Goal: Information Seeking & Learning: Find specific page/section

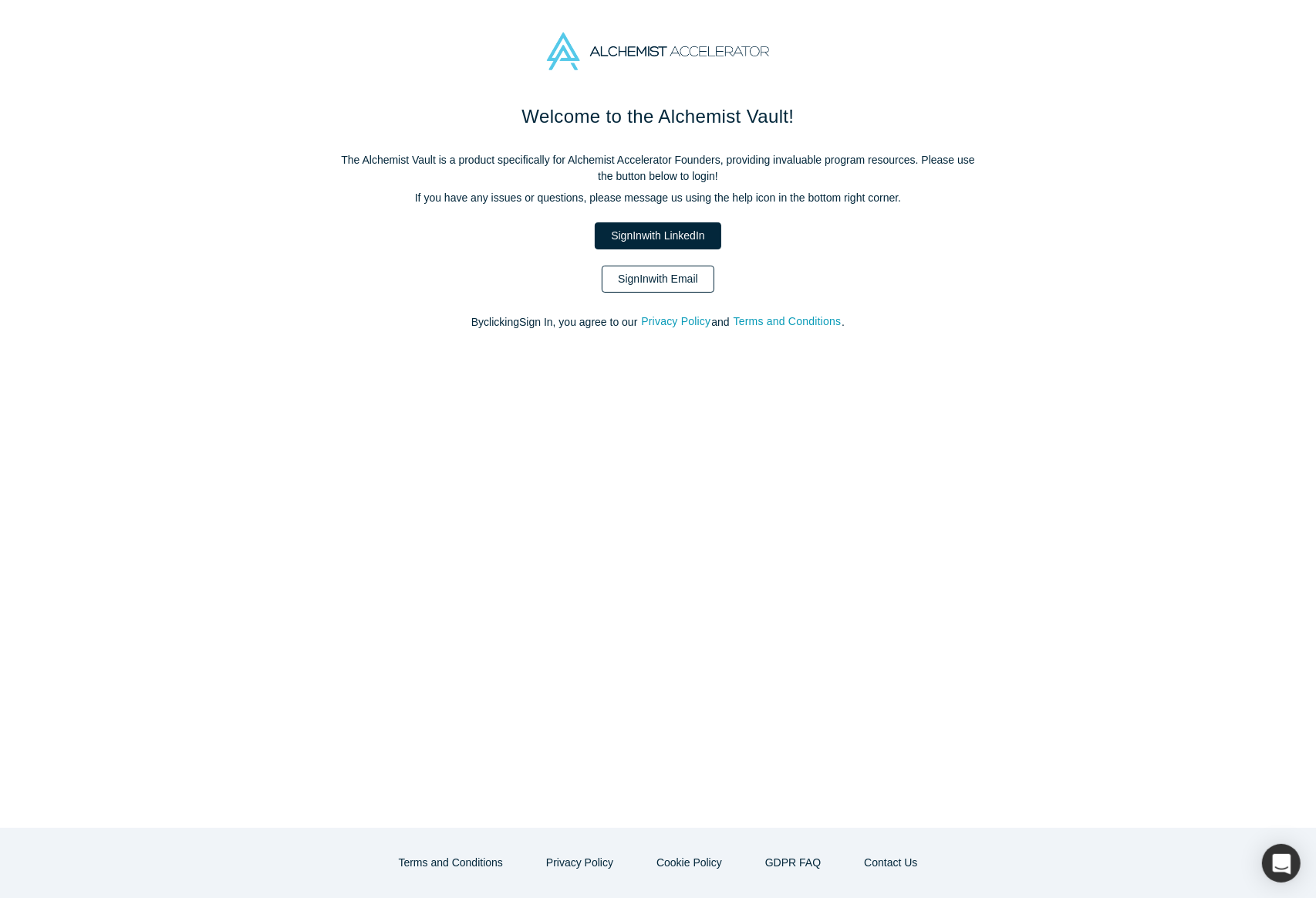
click at [646, 282] on link "Sign In with Email" at bounding box center [657, 279] width 112 height 27
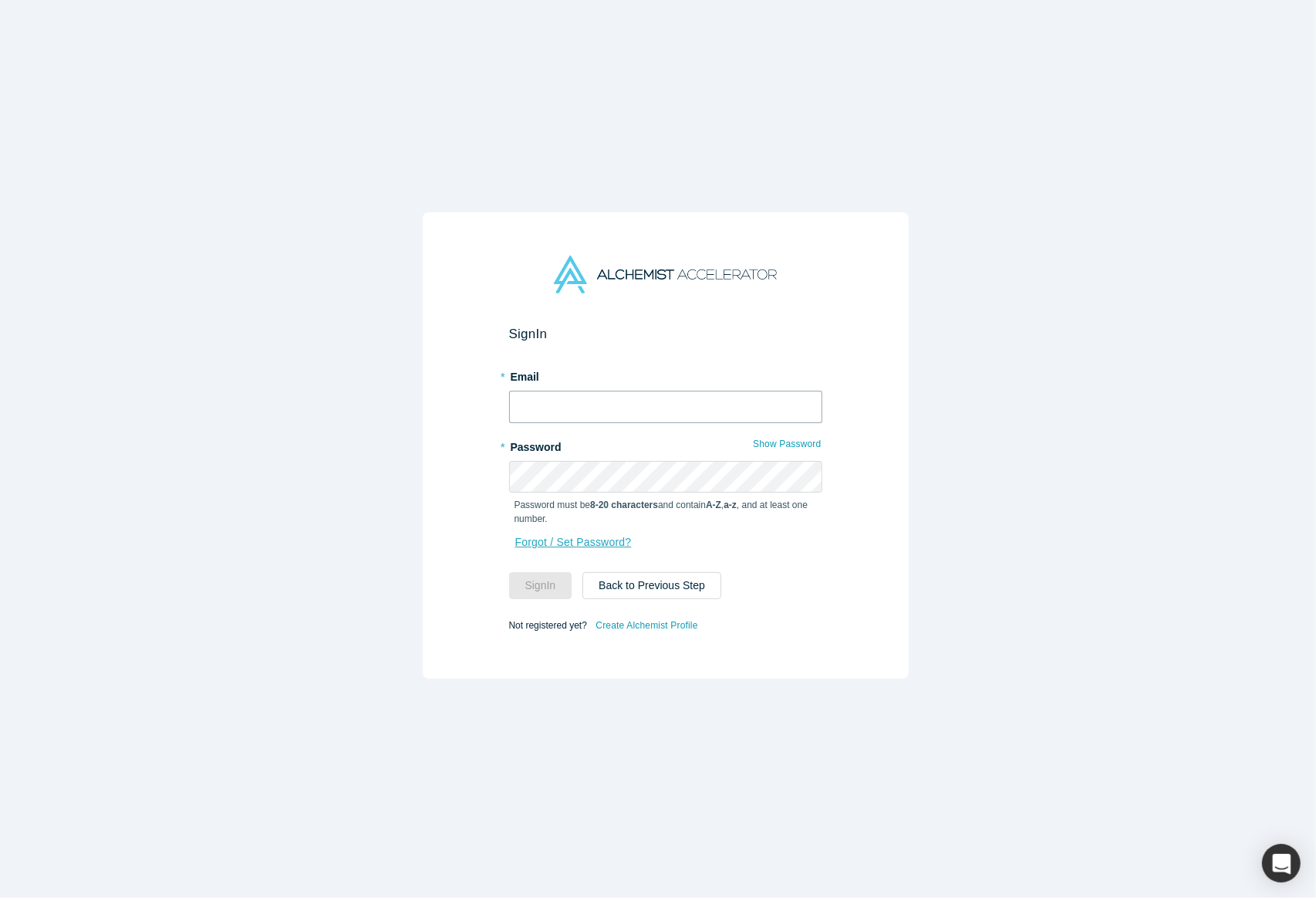
type input "[PERSON_NAME][EMAIL_ADDRESS][DOMAIN_NAME]"
click at [548, 574] on button "Sign In" at bounding box center [541, 585] width 63 height 27
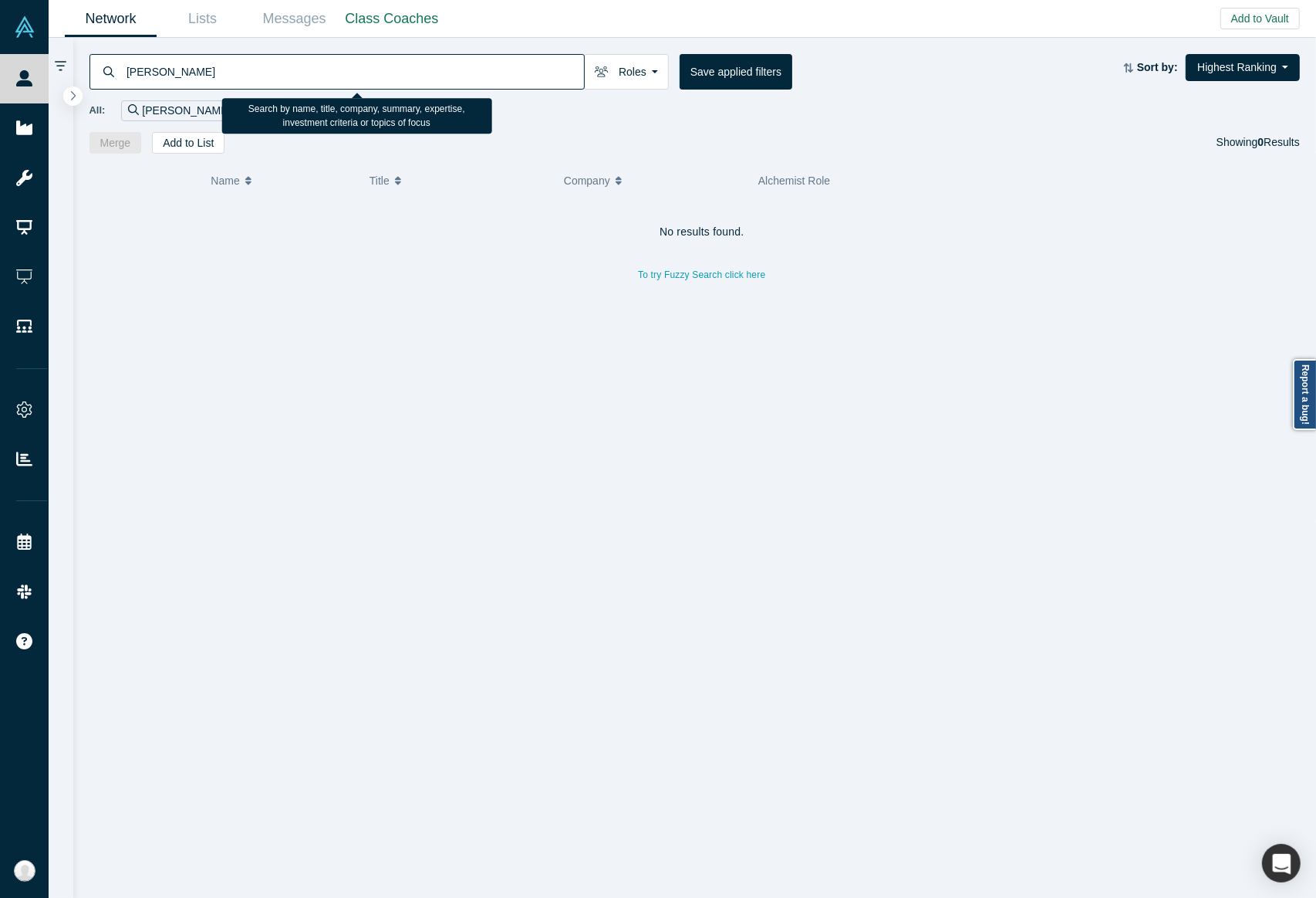
click at [496, 68] on input "[PERSON_NAME]" at bounding box center [354, 72] width 459 height 36
paste input "[EMAIL_ADDRESS][DOMAIN_NAME]"
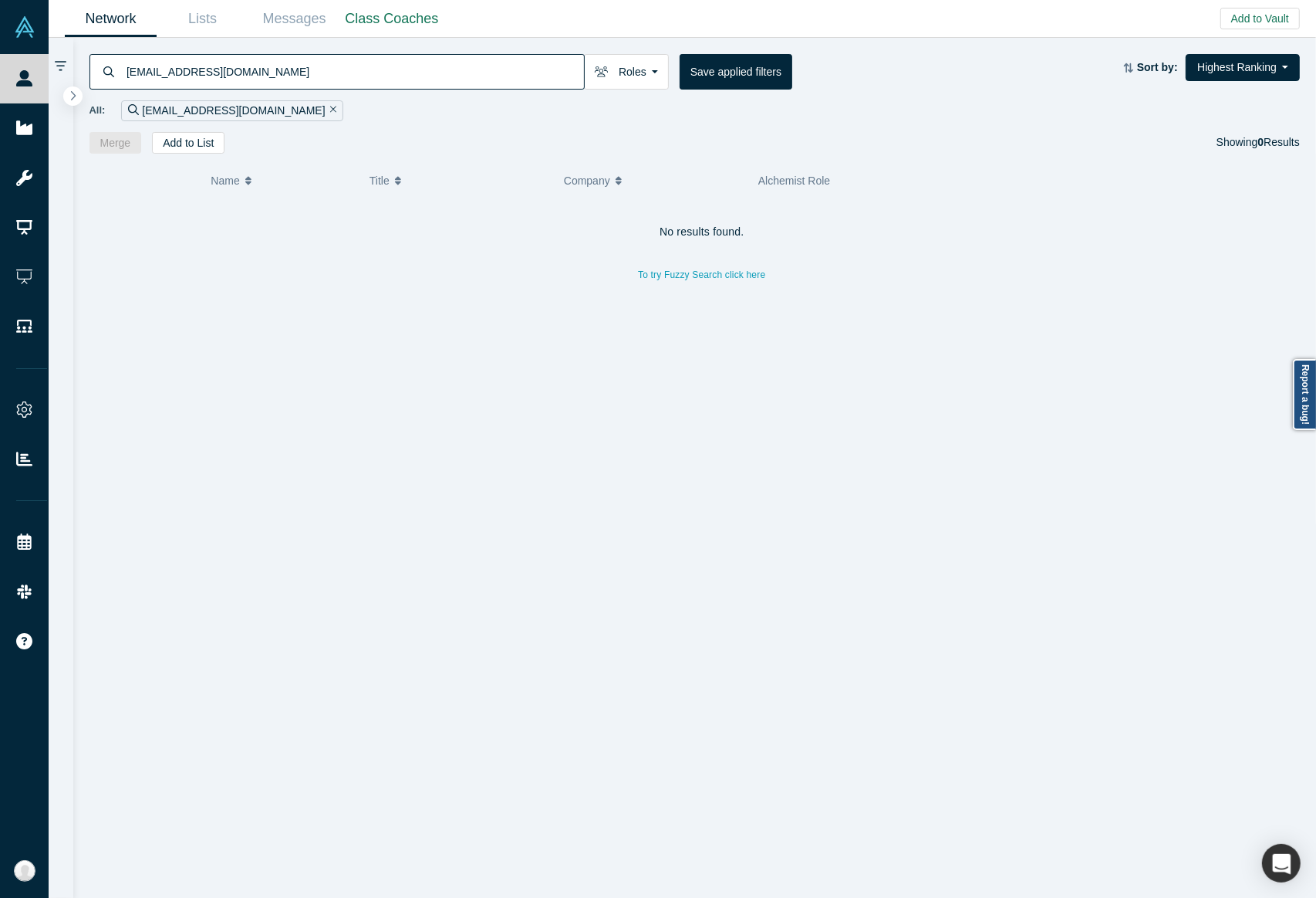
type input "[EMAIL_ADDRESS][DOMAIN_NAME]"
click at [122, 67] on div "[EMAIL_ADDRESS][DOMAIN_NAME]" at bounding box center [337, 71] width 495 height 35
click at [125, 72] on input "[EMAIL_ADDRESS][DOMAIN_NAME]" at bounding box center [354, 72] width 459 height 36
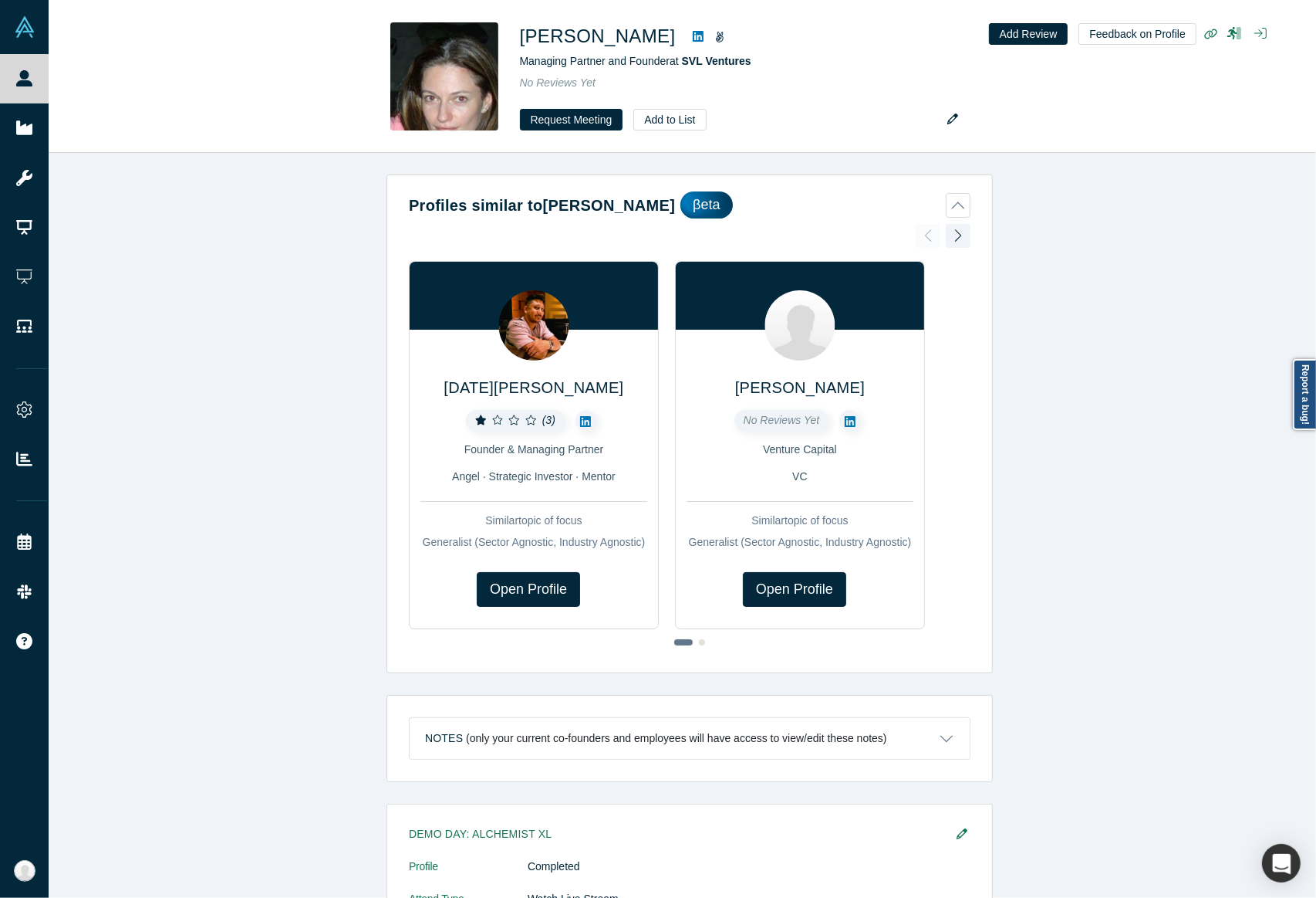
click at [337, 391] on div "Profiles similar to Vlasta Pokladnikova βeta Kartik Agnihotri ( 3 ) Founder & M…" at bounding box center [690, 532] width 1282 height 760
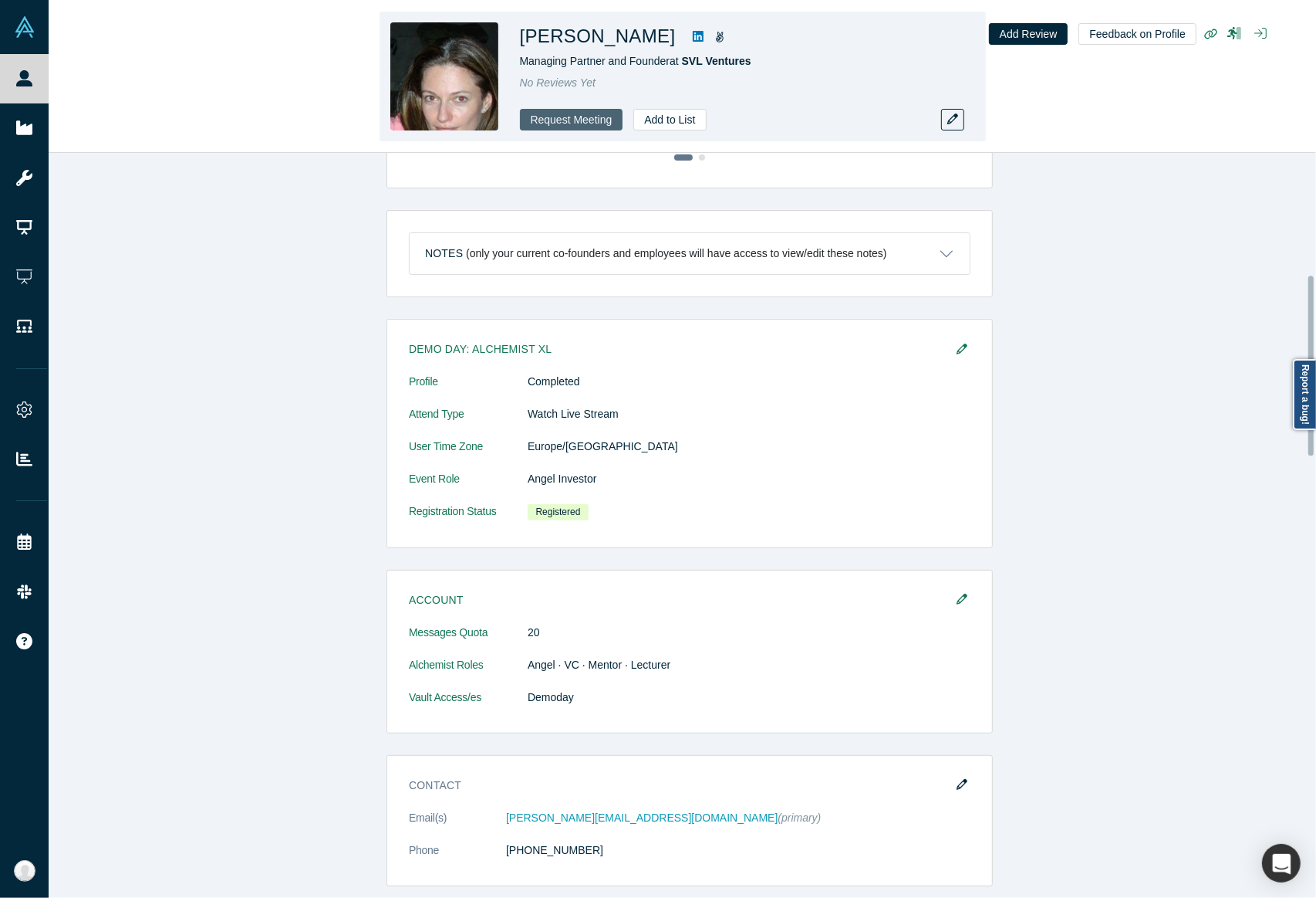
scroll to position [504, 0]
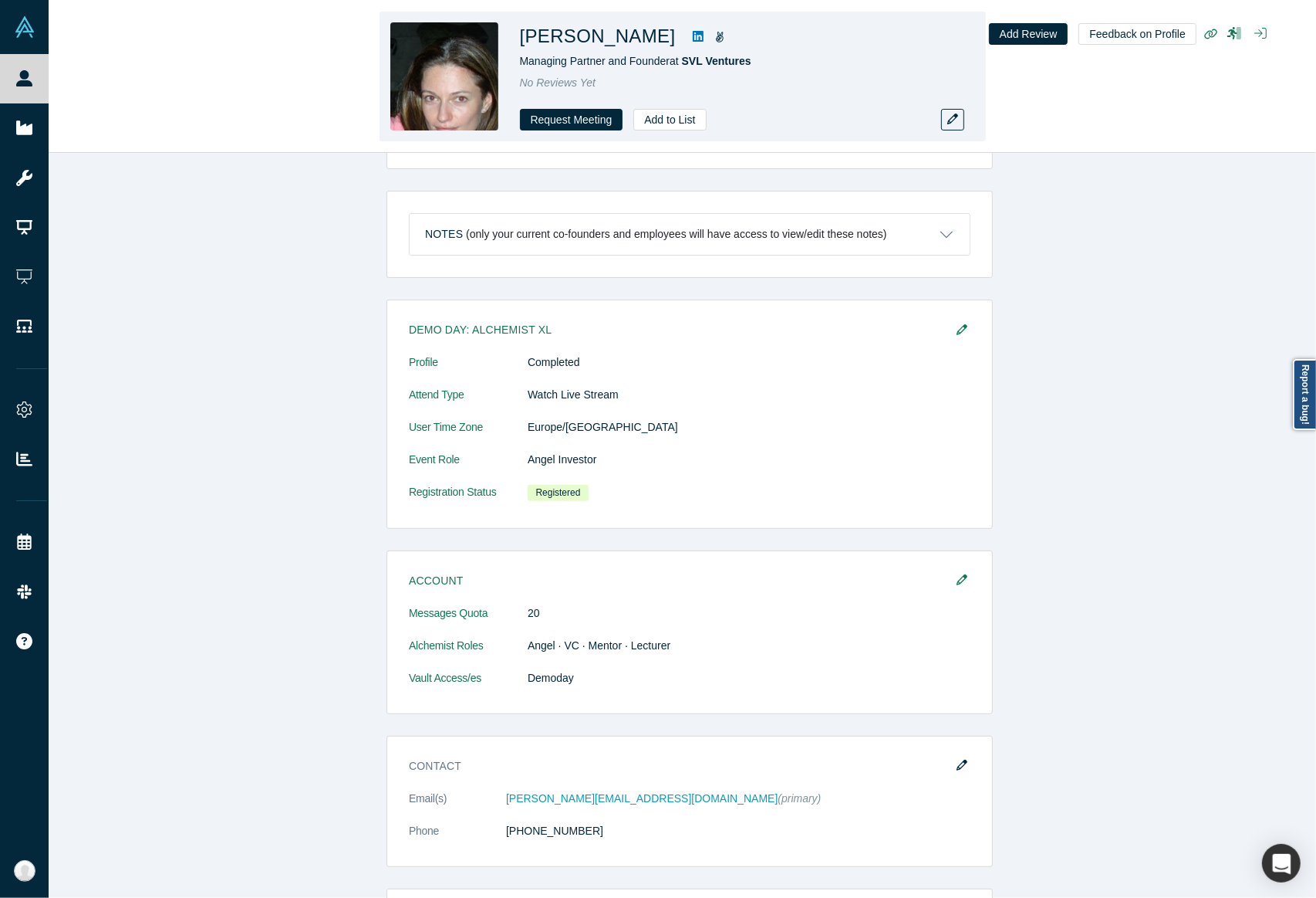
click at [704, 37] on icon at bounding box center [697, 35] width 11 height 12
